Goal: Navigation & Orientation: Find specific page/section

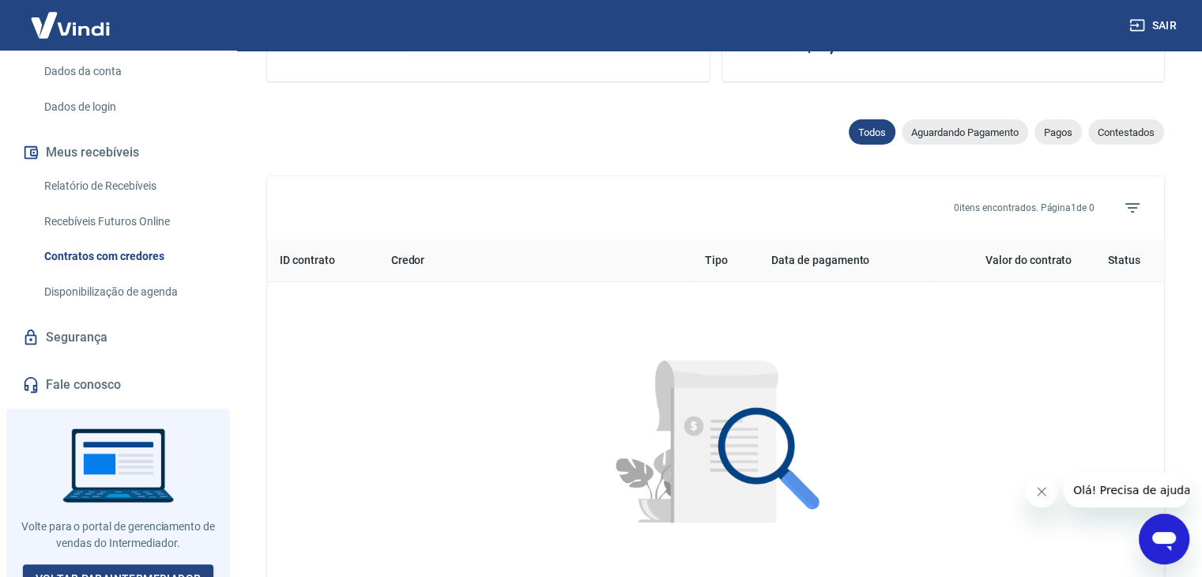
scroll to position [711, 0]
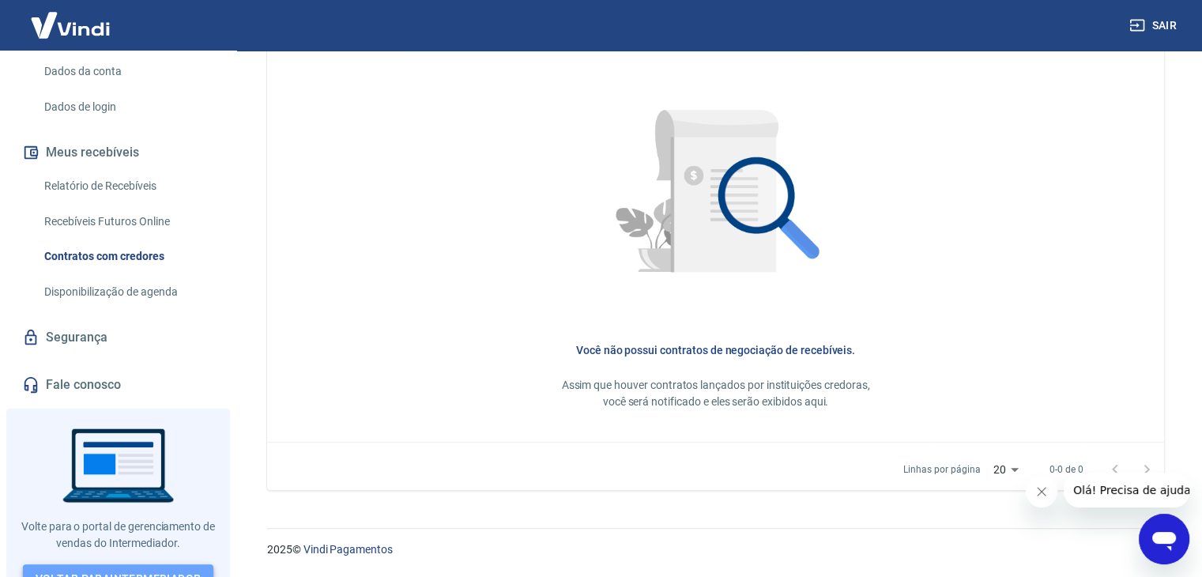
click at [156, 564] on link "Voltar para Intermediador" at bounding box center [118, 578] width 191 height 29
